Goal: Task Accomplishment & Management: Complete application form

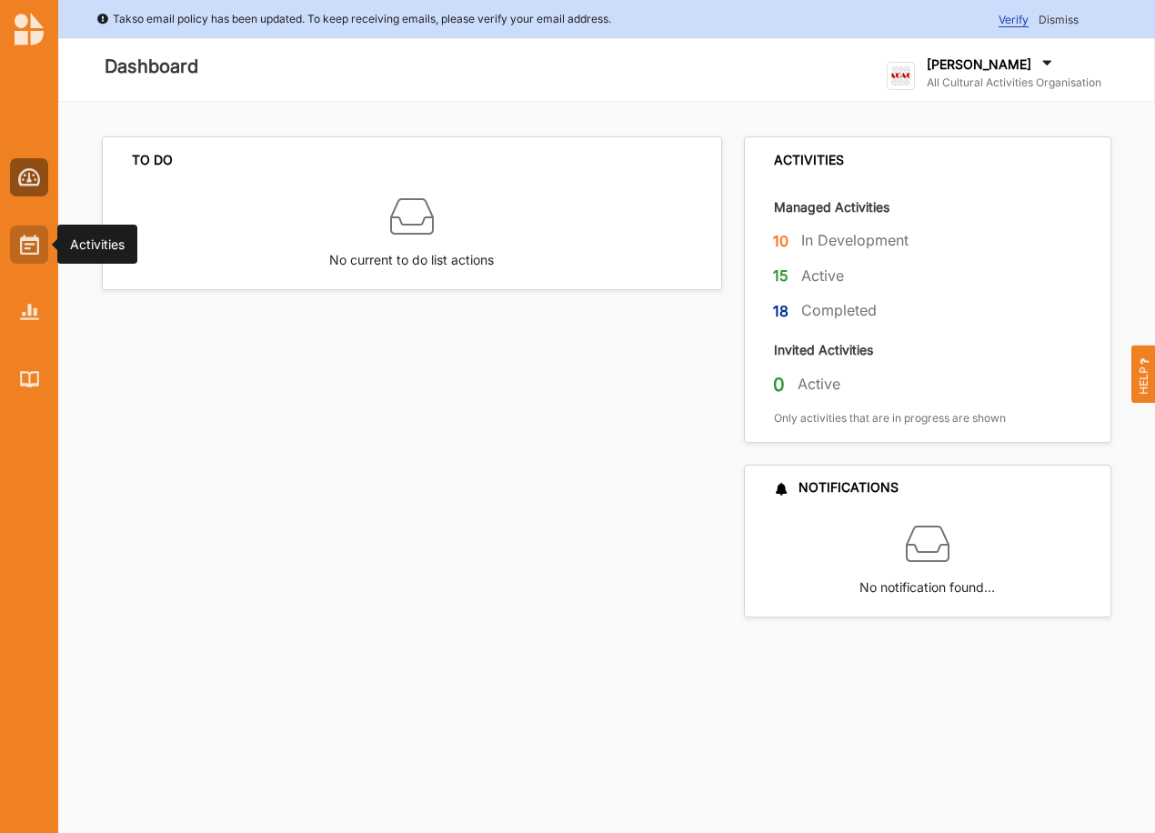
click at [37, 242] on img at bounding box center [29, 245] width 19 height 20
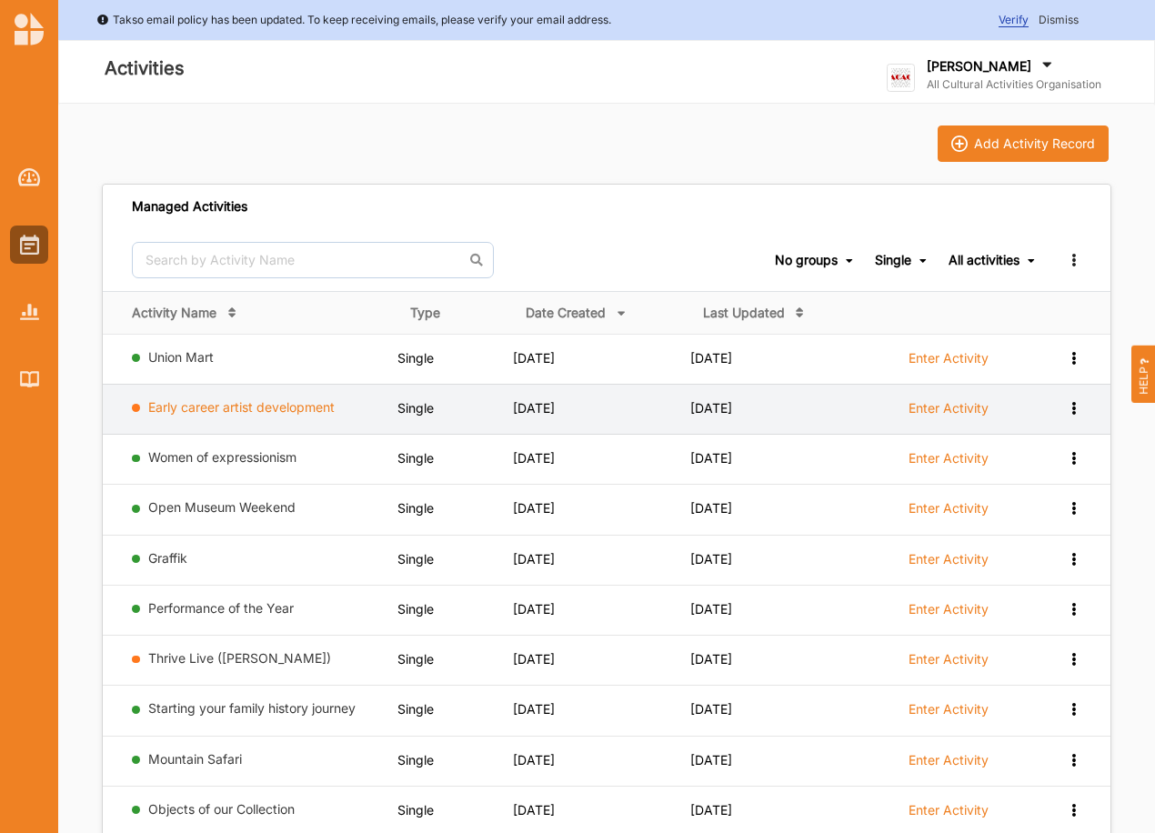
click at [304, 408] on link "Early career artist development" at bounding box center [241, 406] width 186 height 15
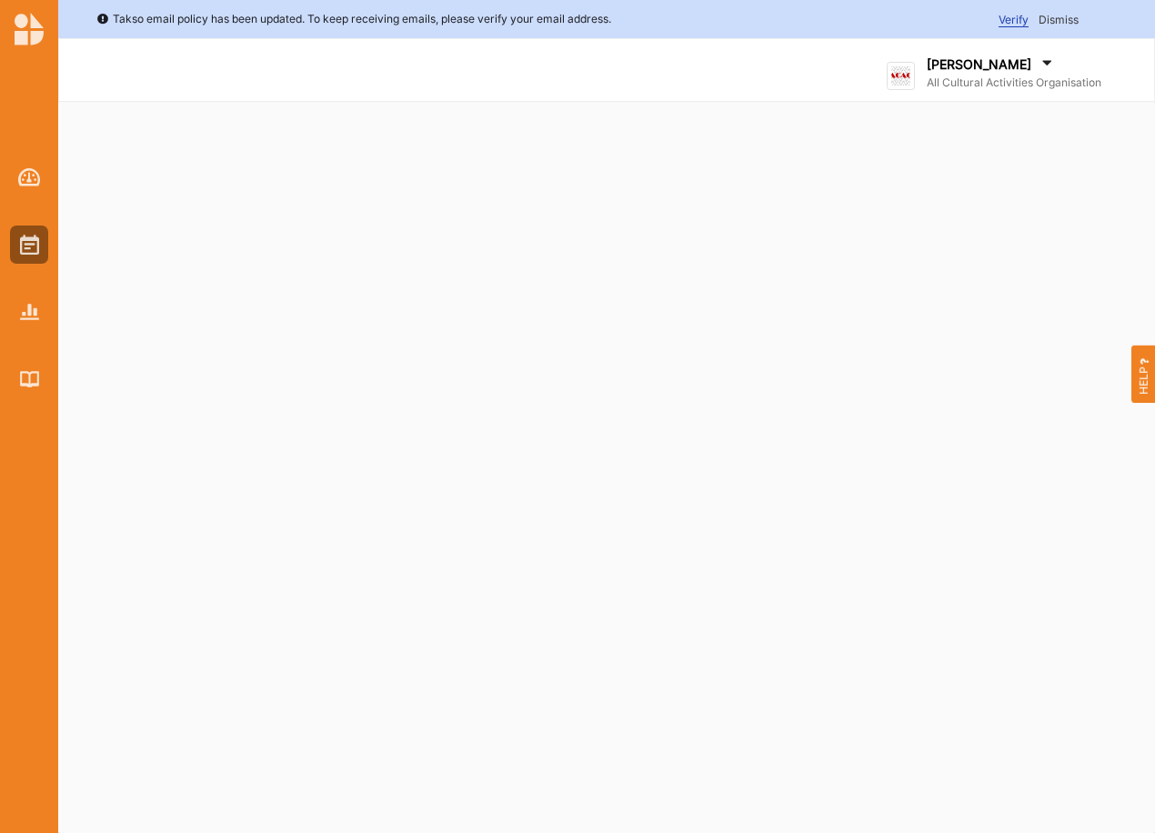
select select "2"
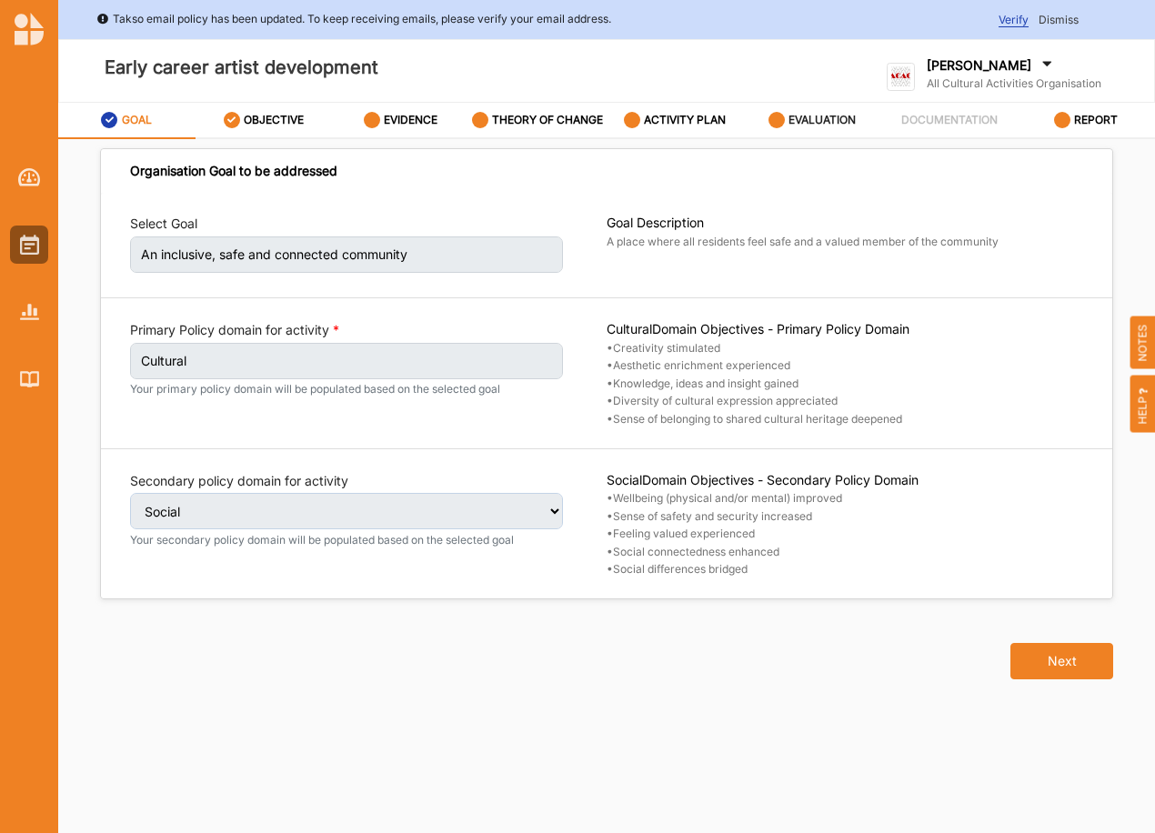
click at [818, 115] on label "EVALUATION" at bounding box center [821, 120] width 67 height 15
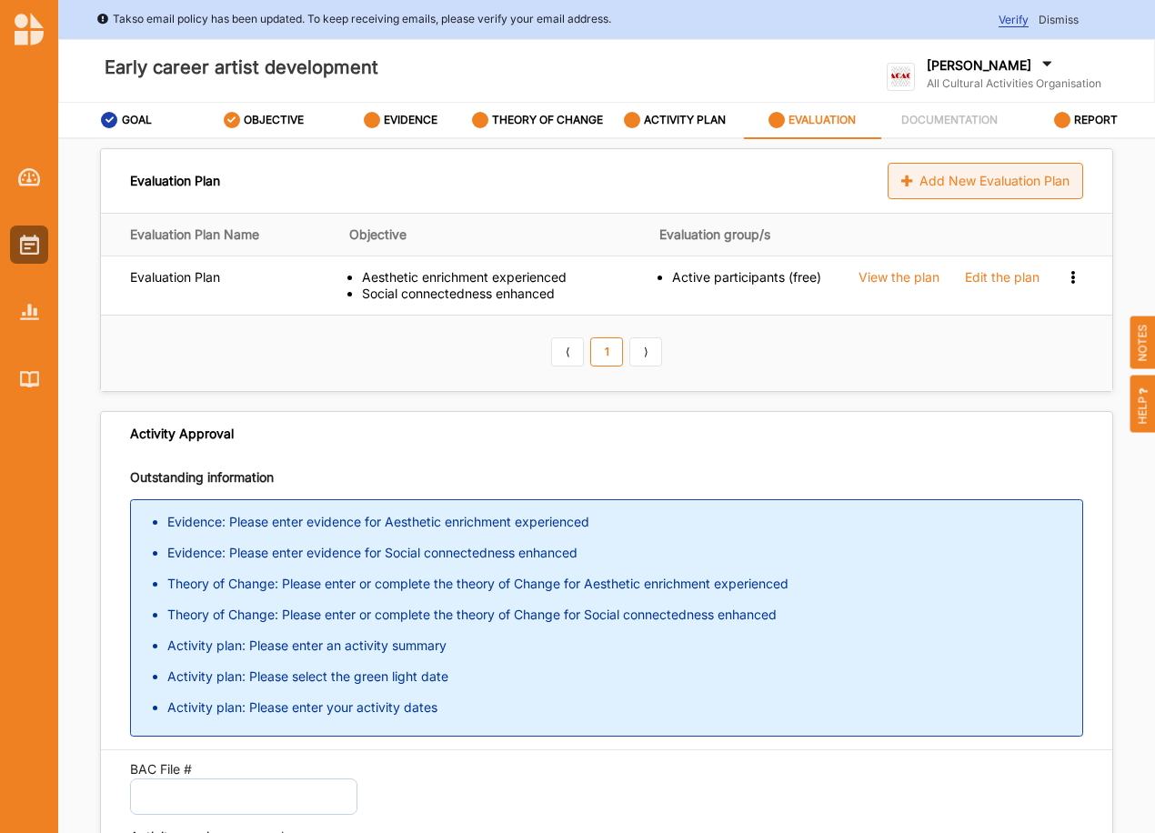
click at [973, 185] on div "Add New Evaluation Plan" at bounding box center [986, 181] width 196 height 36
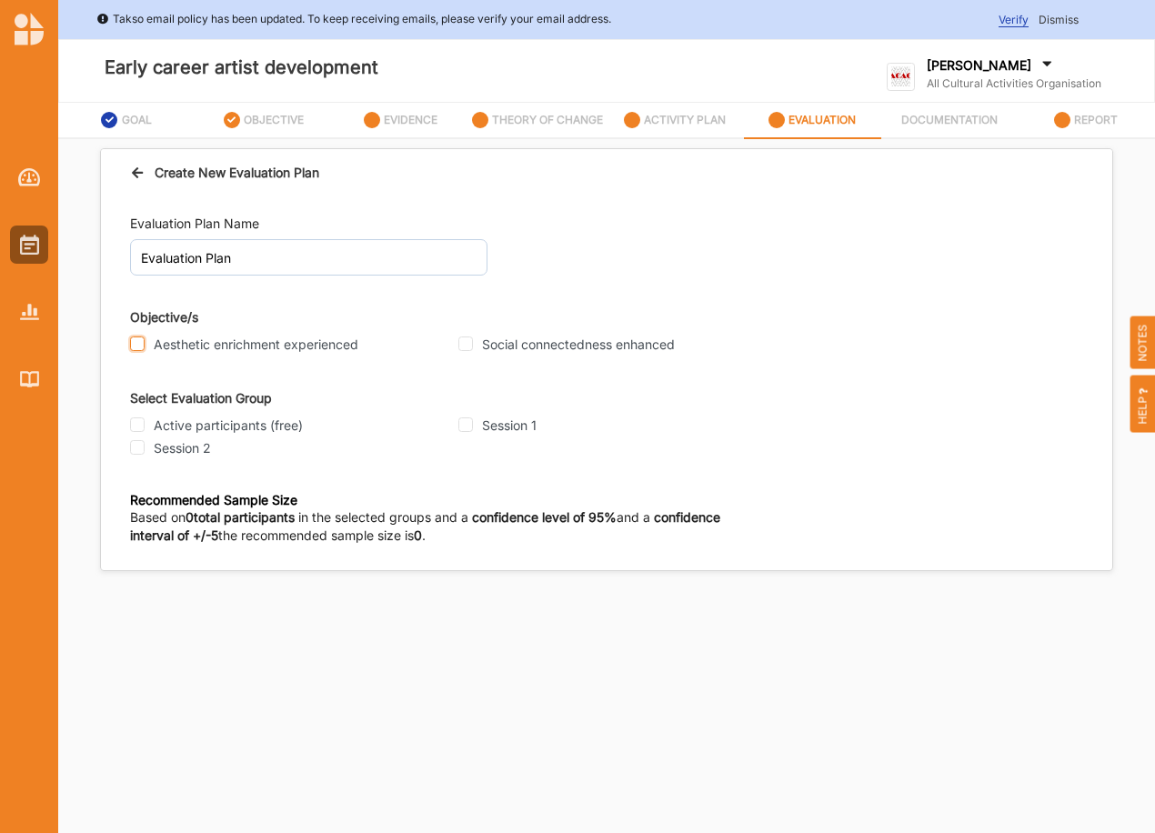
click at [133, 344] on input "Aesthetic enrichment experienced" at bounding box center [137, 343] width 15 height 15
checkbox input "true"
click at [459, 347] on input "Social connectedness enhanced" at bounding box center [465, 343] width 15 height 15
checkbox input "true"
click at [142, 428] on input "Active participants (free)" at bounding box center [137, 424] width 15 height 15
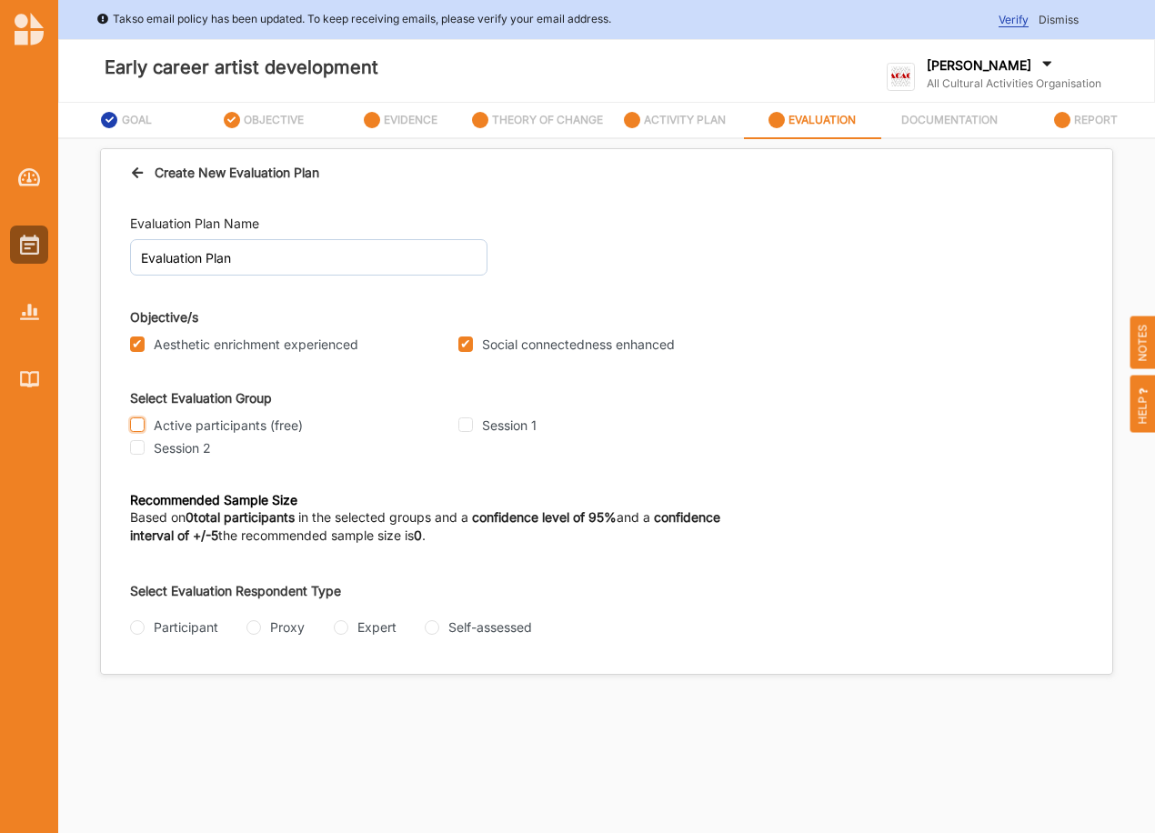
checkbox input "true"
click at [138, 628] on input "Participant" at bounding box center [137, 627] width 15 height 15
radio input "true"
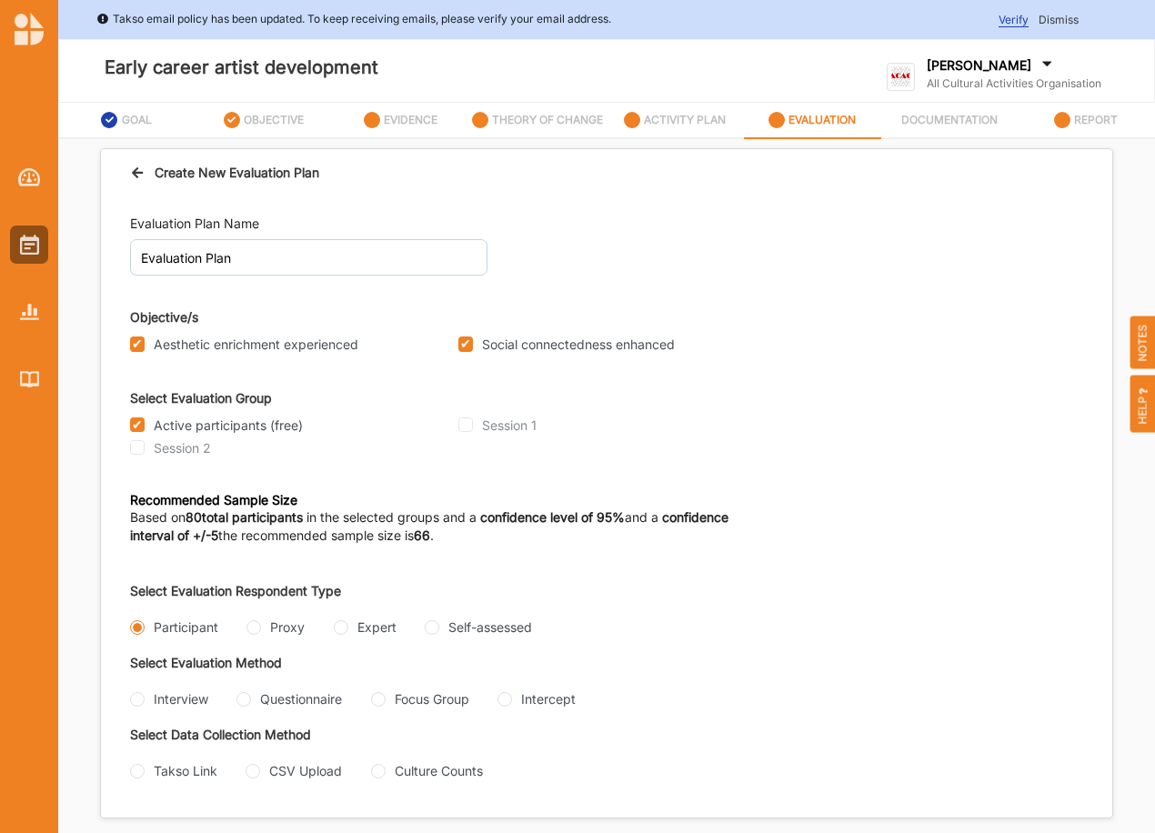
click at [257, 698] on div "Questionnaire" at bounding box center [288, 698] width 105 height 19
click at [246, 701] on input "Questionnaire" at bounding box center [243, 699] width 15 height 15
radio input "true"
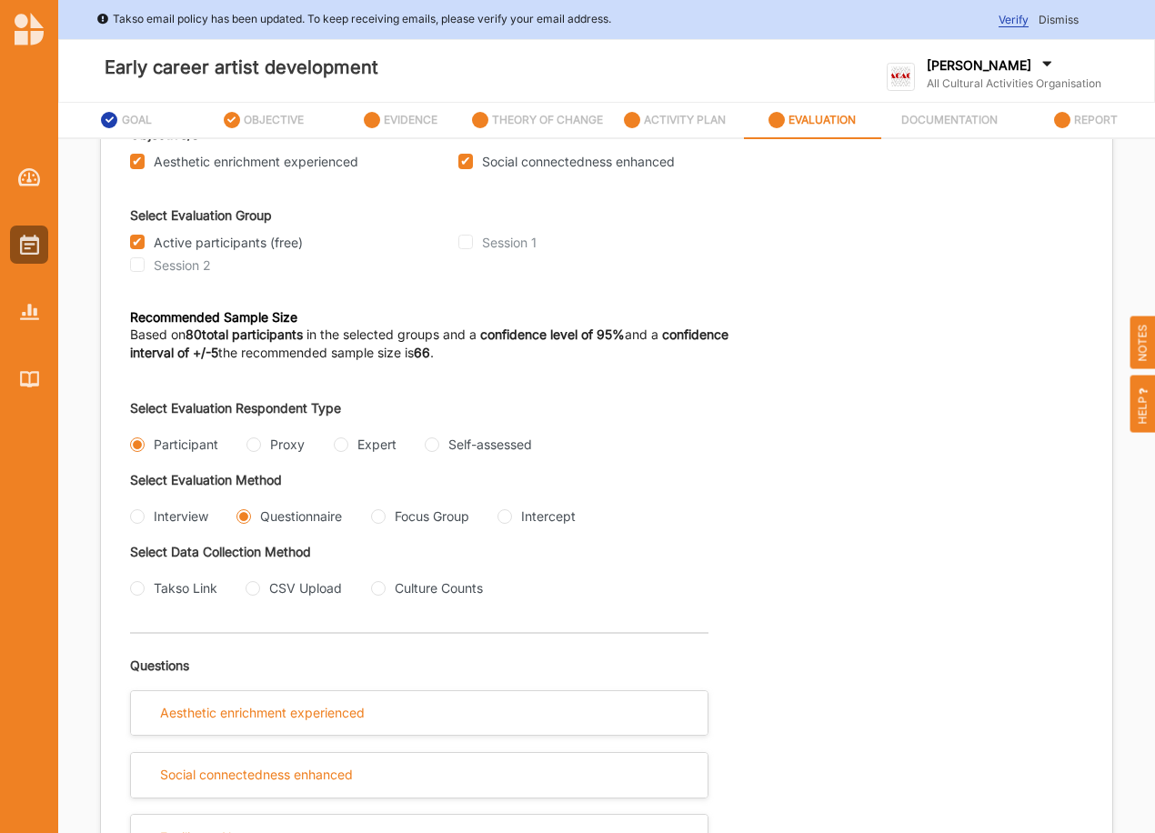
scroll to position [204, 0]
click at [143, 589] on input "Takso Link" at bounding box center [137, 588] width 15 height 15
radio input "true"
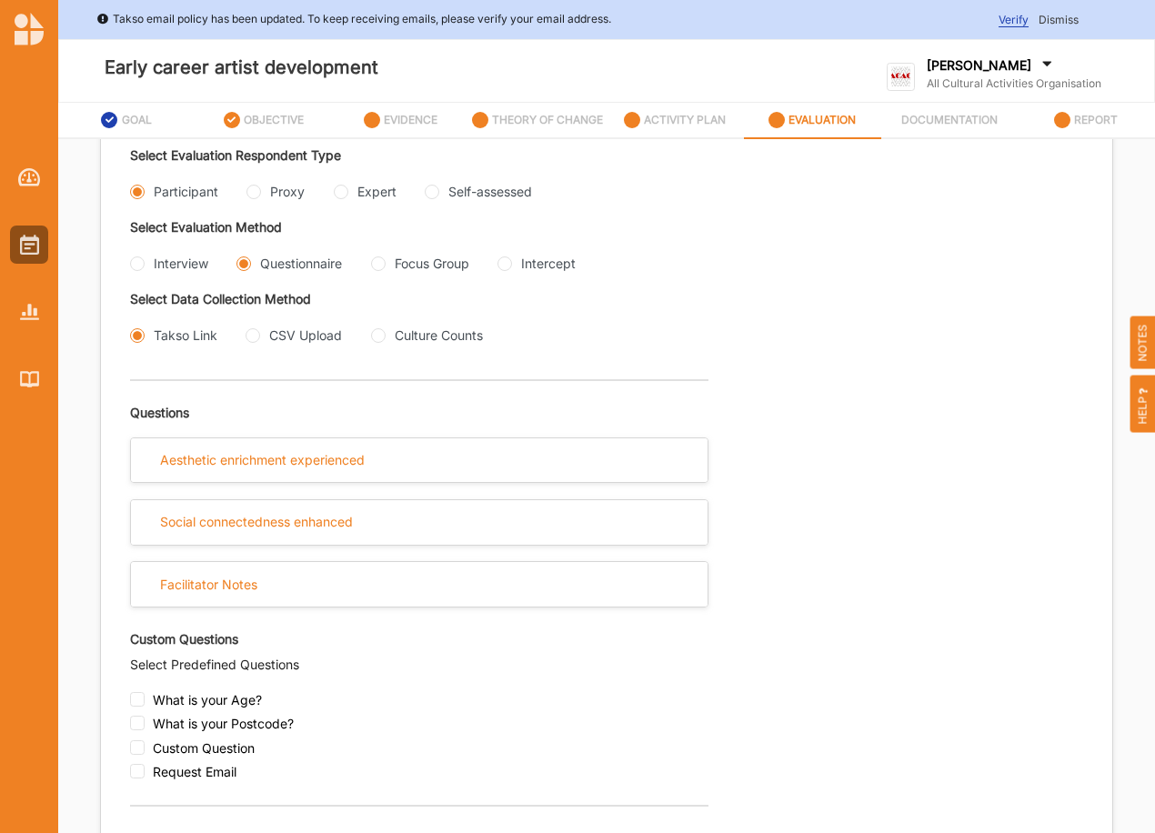
scroll to position [447, 0]
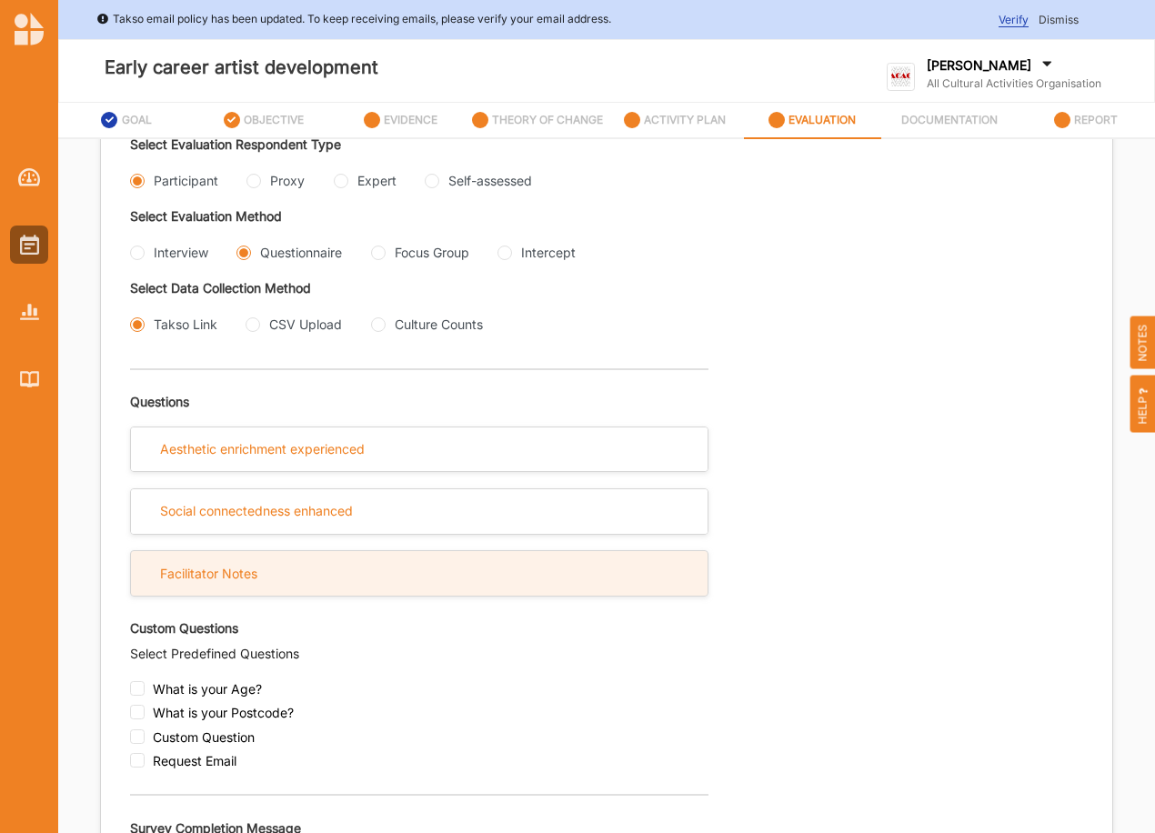
click at [201, 582] on div "Facilitator Notes" at bounding box center [208, 574] width 97 height 16
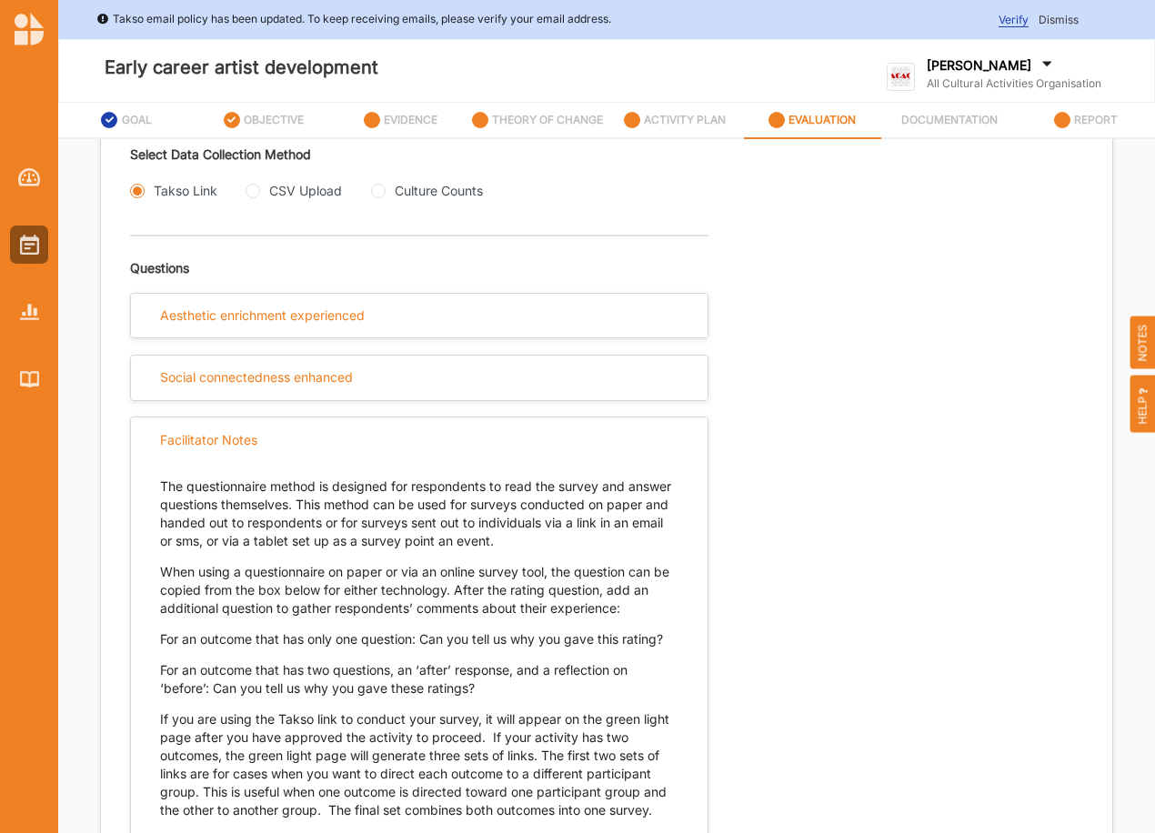
scroll to position [537, 0]
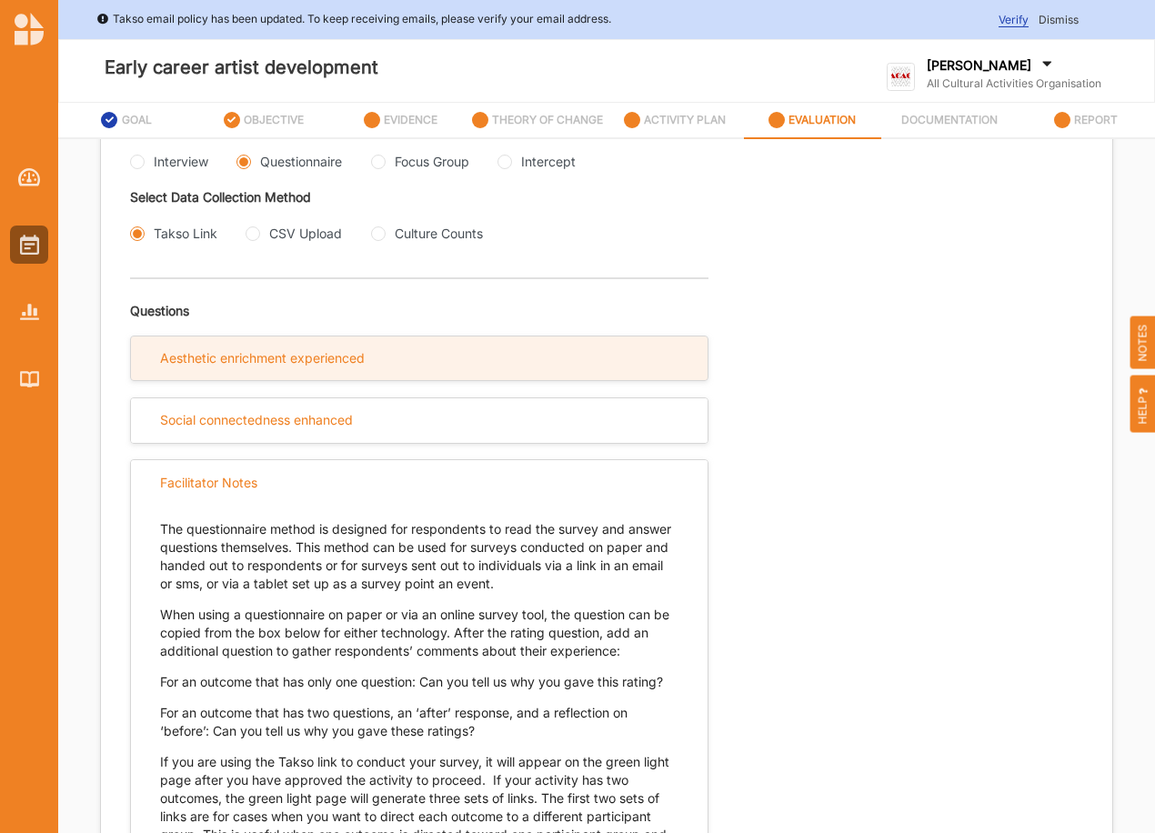
click at [215, 366] on div "Aesthetic enrichment experienced" at bounding box center [262, 358] width 205 height 16
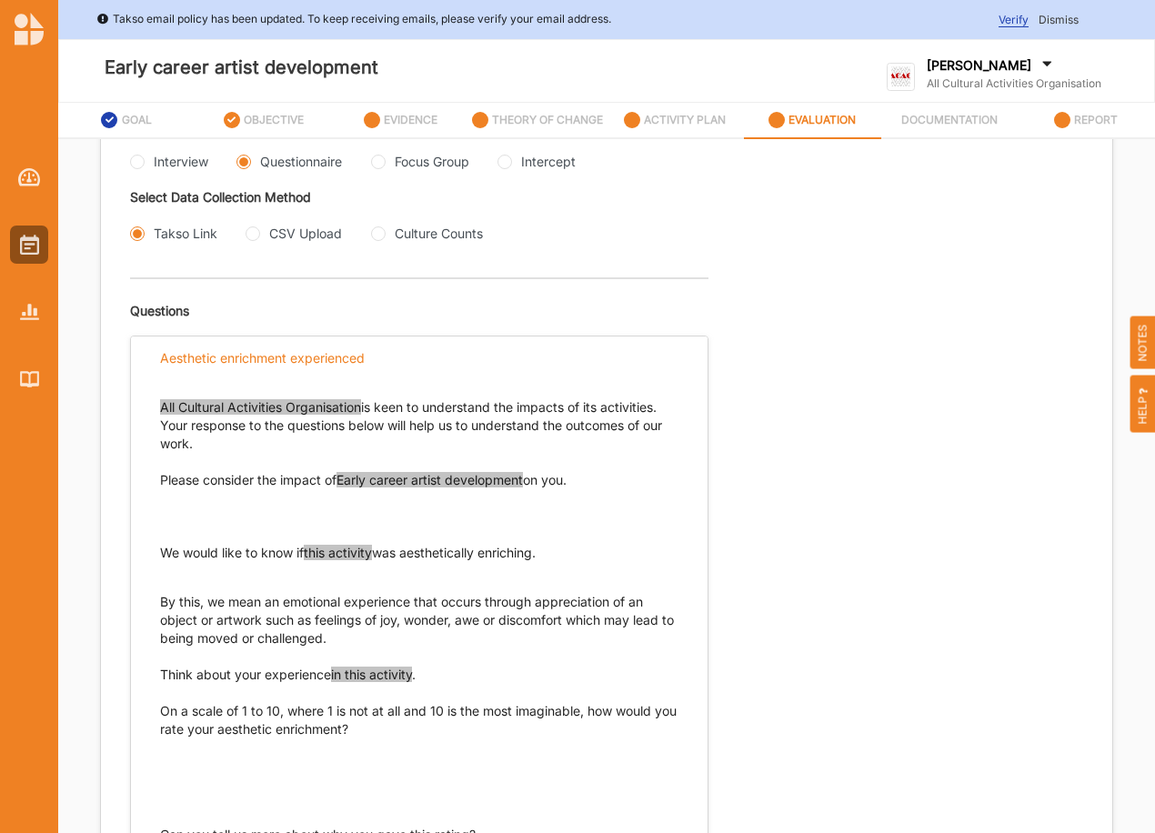
click at [342, 648] on p "By this, we mean an emotional experience that occurs through appreciation of an…" at bounding box center [419, 611] width 518 height 73
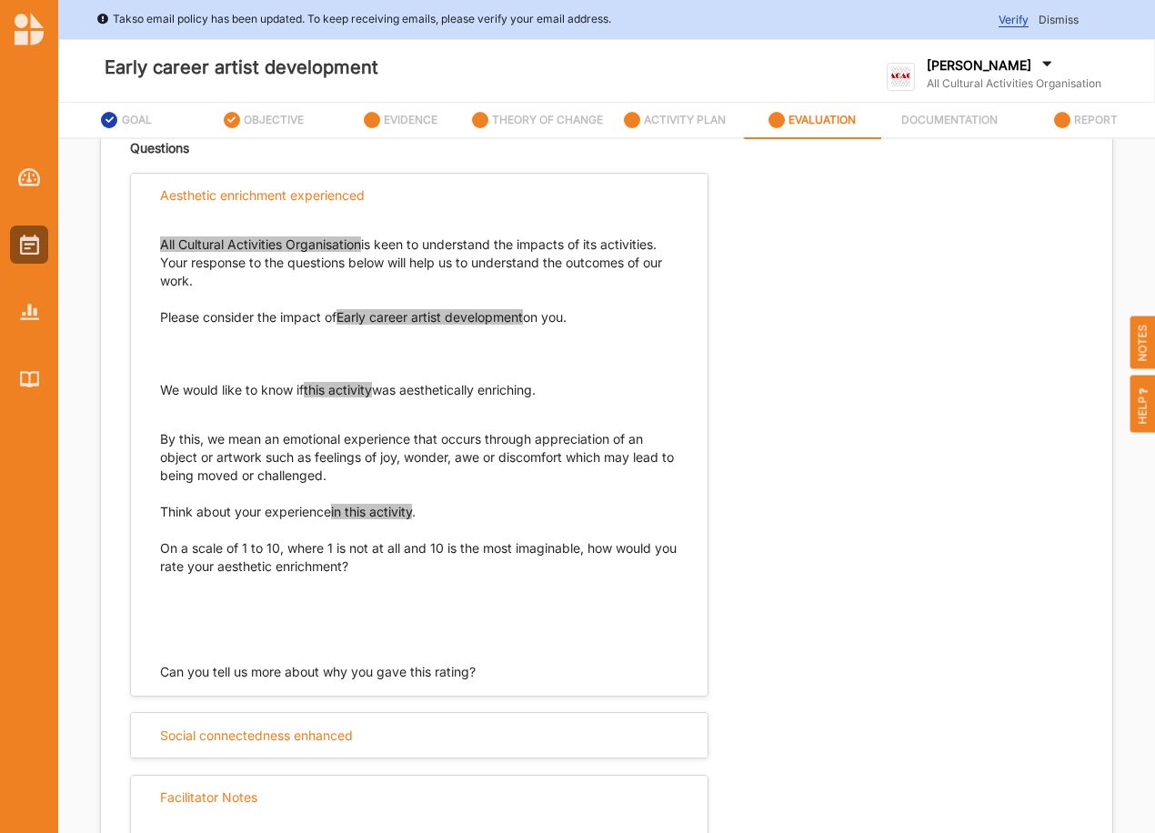
scroll to position [688, 0]
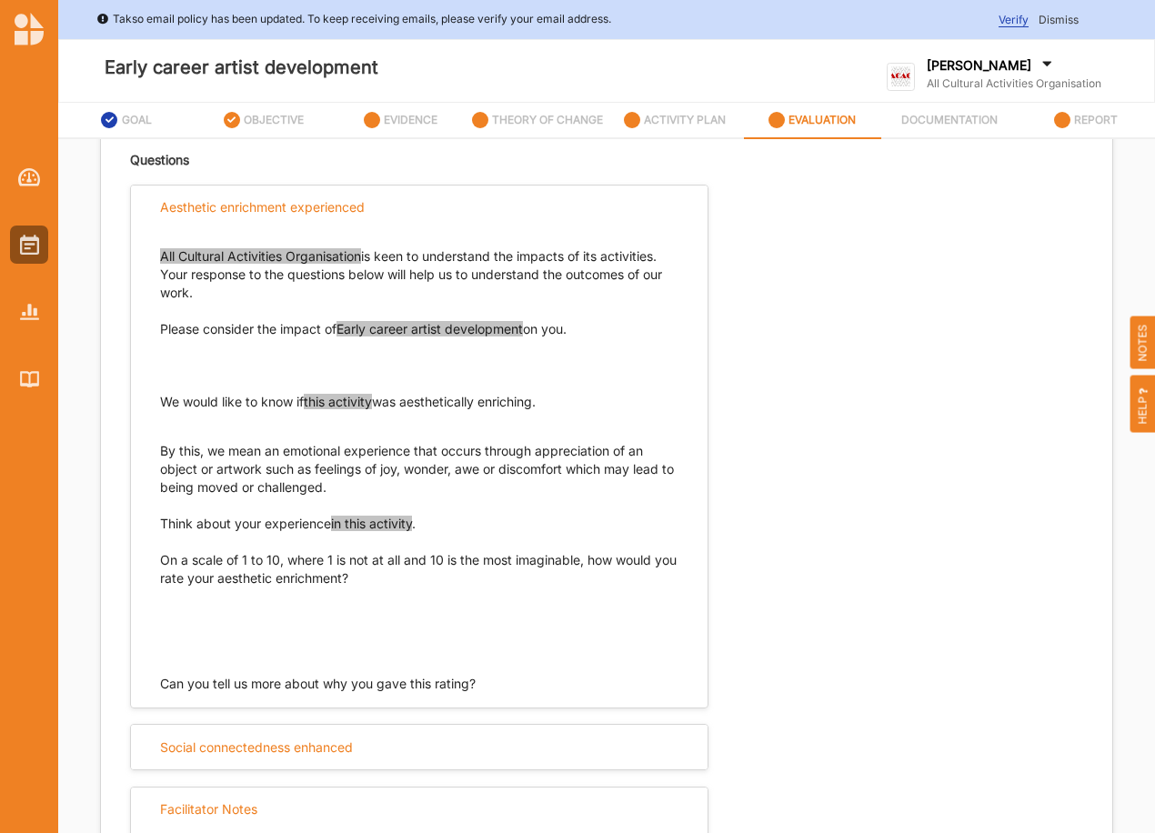
click at [368, 409] on span "this activity" at bounding box center [338, 401] width 68 height 15
click at [547, 411] on p "We would like to know if this activity was aesthetically enriching." at bounding box center [419, 402] width 518 height 18
